Goal: Task Accomplishment & Management: Use online tool/utility

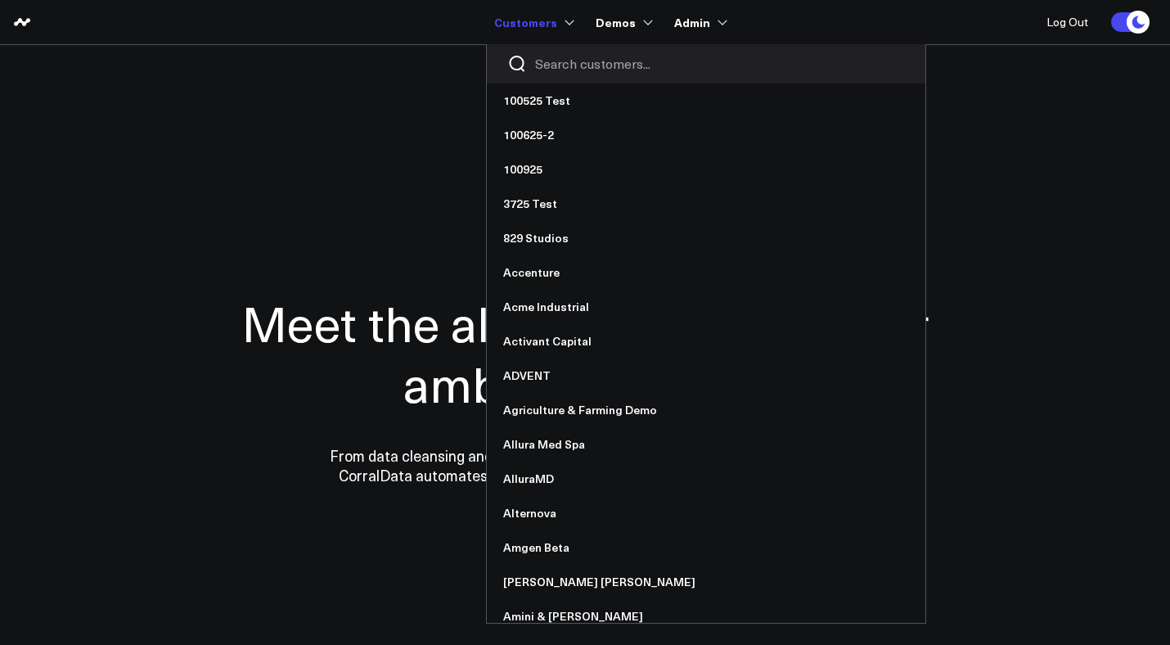
click at [561, 61] on input "Search customers input" at bounding box center [720, 64] width 370 height 18
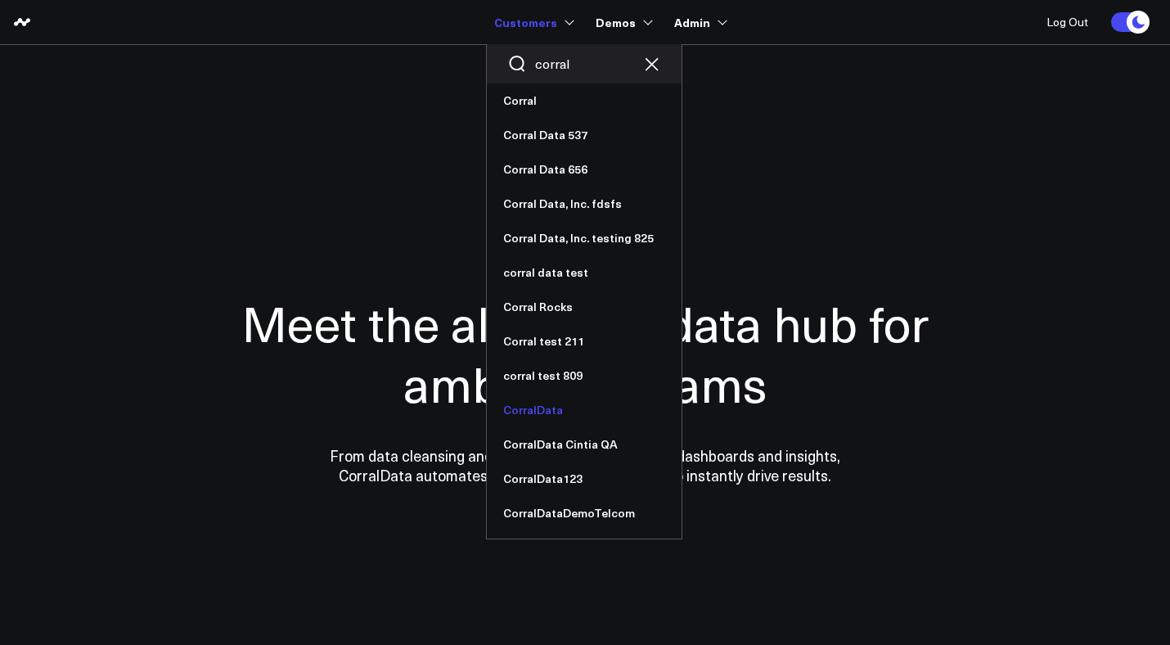
type input "corral"
click at [557, 411] on link "CorralData" at bounding box center [584, 410] width 195 height 34
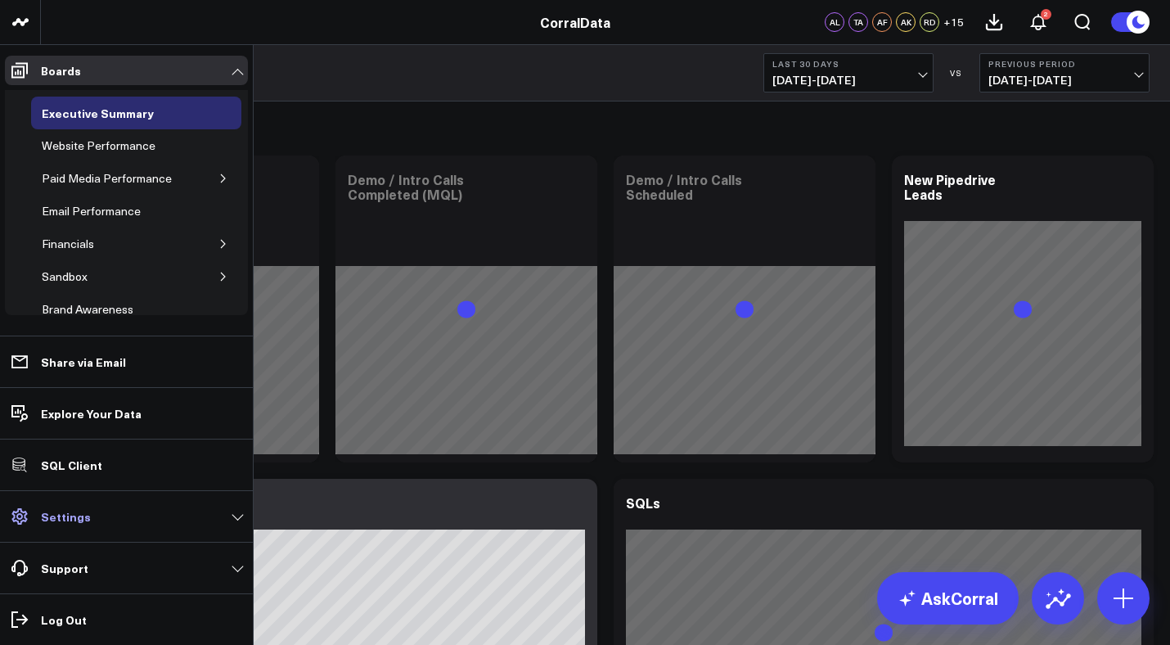
click at [43, 519] on p "Settings" at bounding box center [66, 516] width 50 height 13
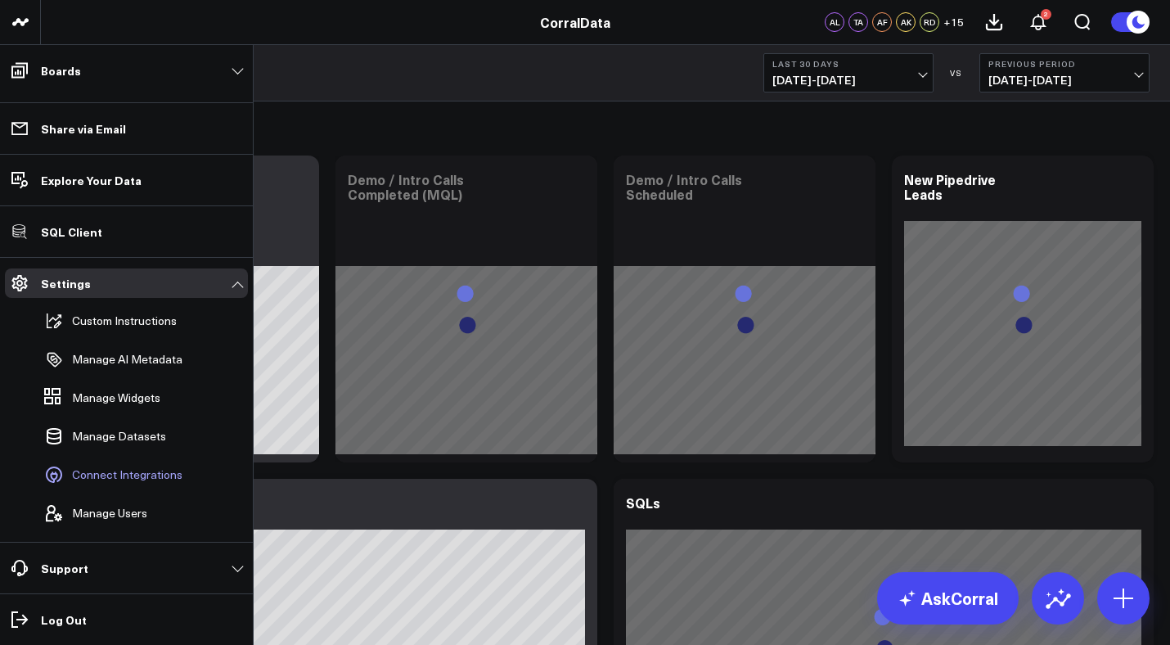
click at [123, 479] on span "Connect Integrations" at bounding box center [127, 474] width 110 height 13
